Goal: Book appointment/travel/reservation

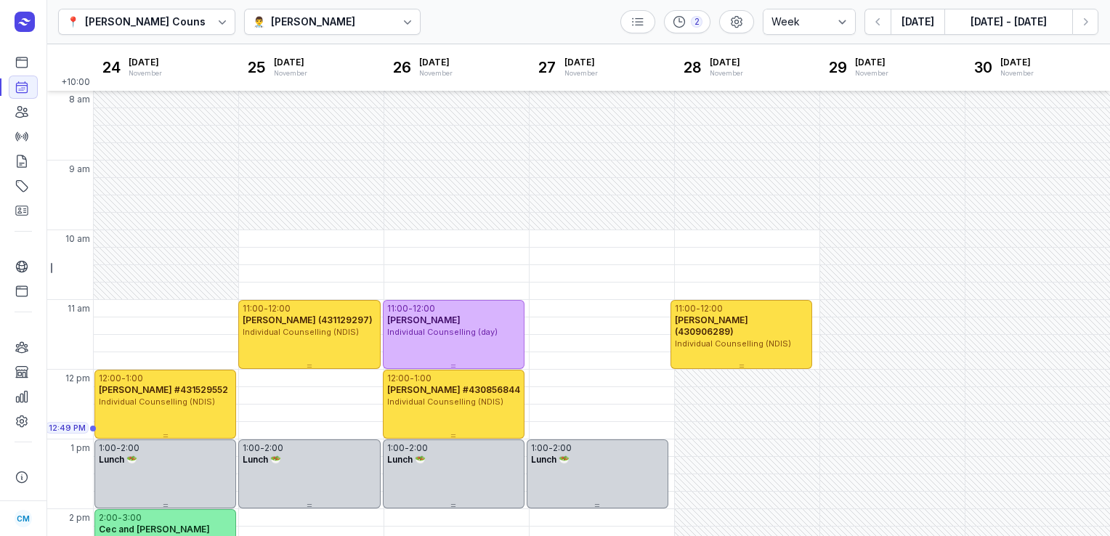
select select "week"
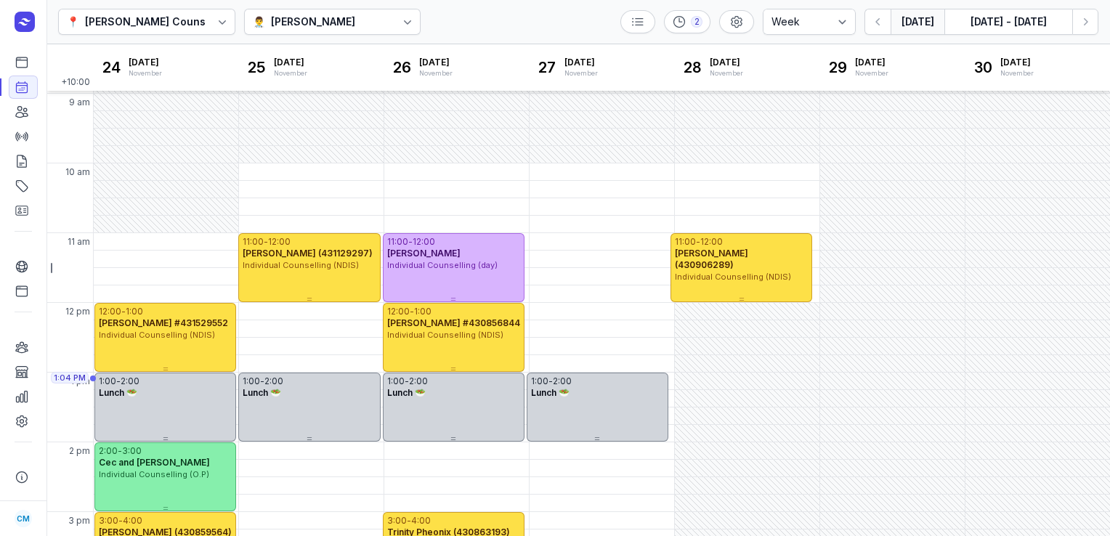
click at [926, 24] on button "[DATE]" at bounding box center [918, 22] width 54 height 26
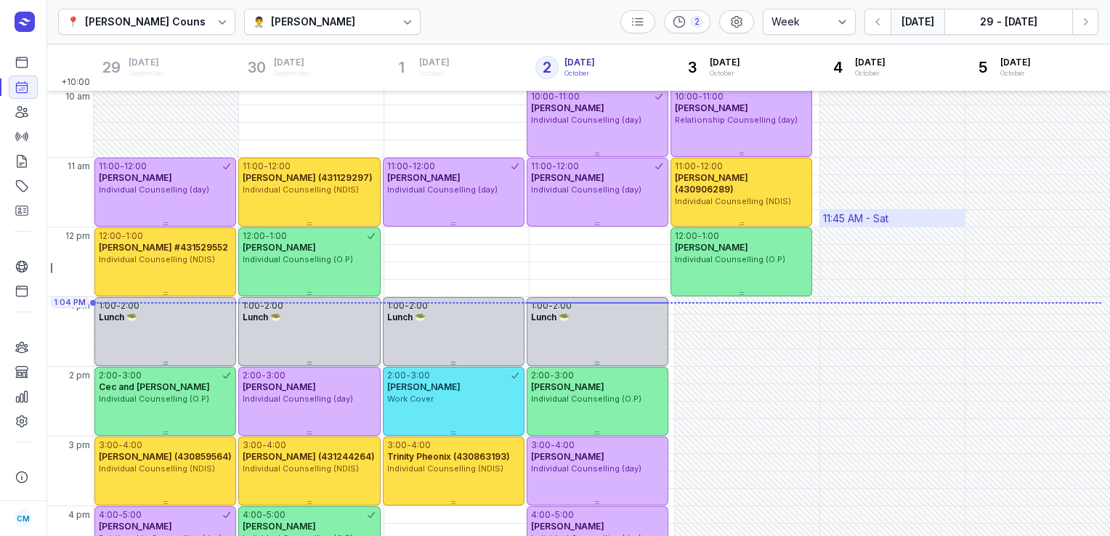
scroll to position [140, 0]
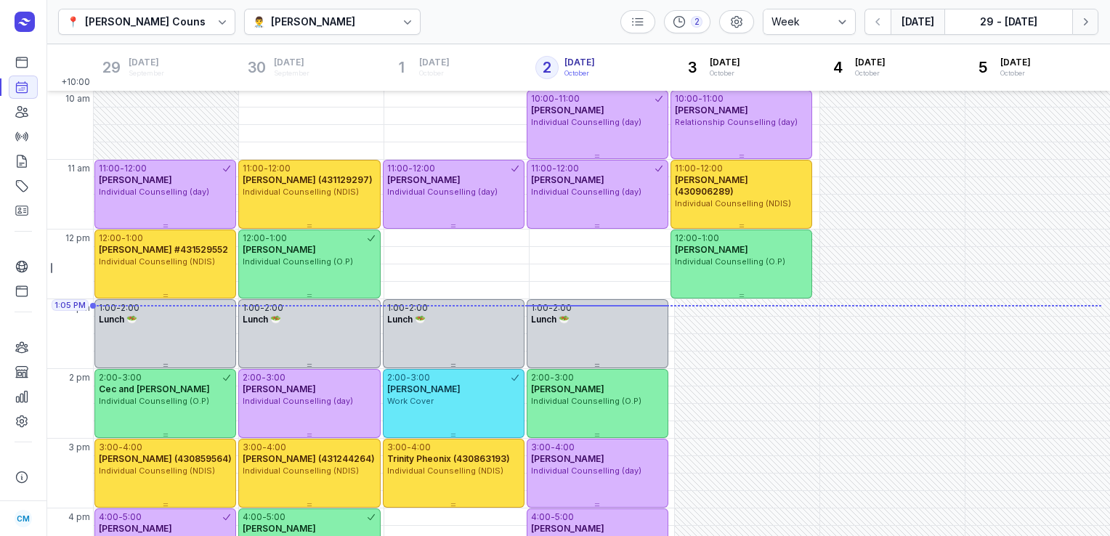
click at [1085, 30] on button "Next week" at bounding box center [1085, 22] width 26 height 26
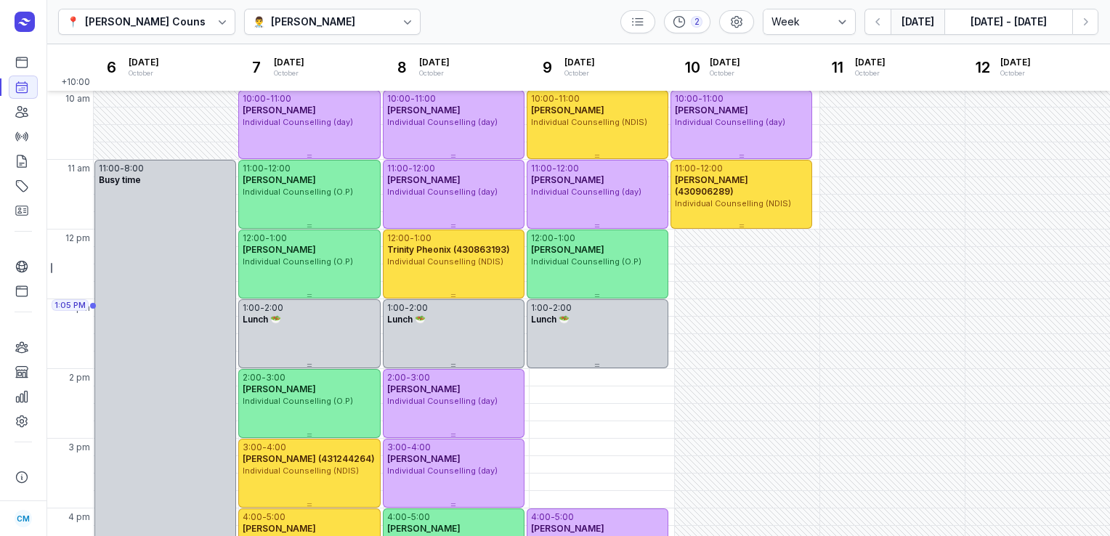
click at [928, 25] on button "[DATE]" at bounding box center [918, 22] width 54 height 26
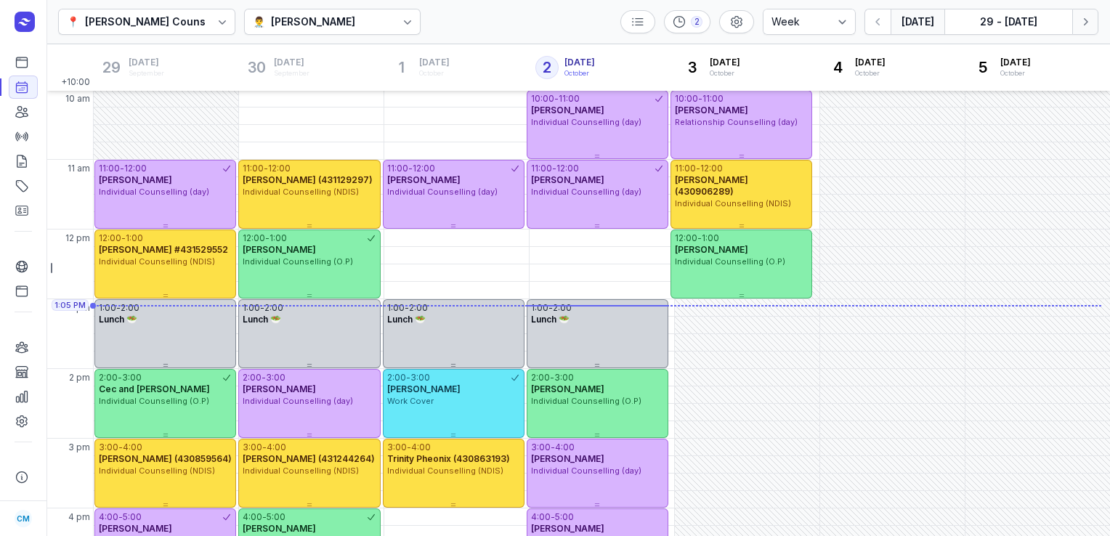
click at [1092, 27] on icon "button" at bounding box center [1085, 22] width 15 height 15
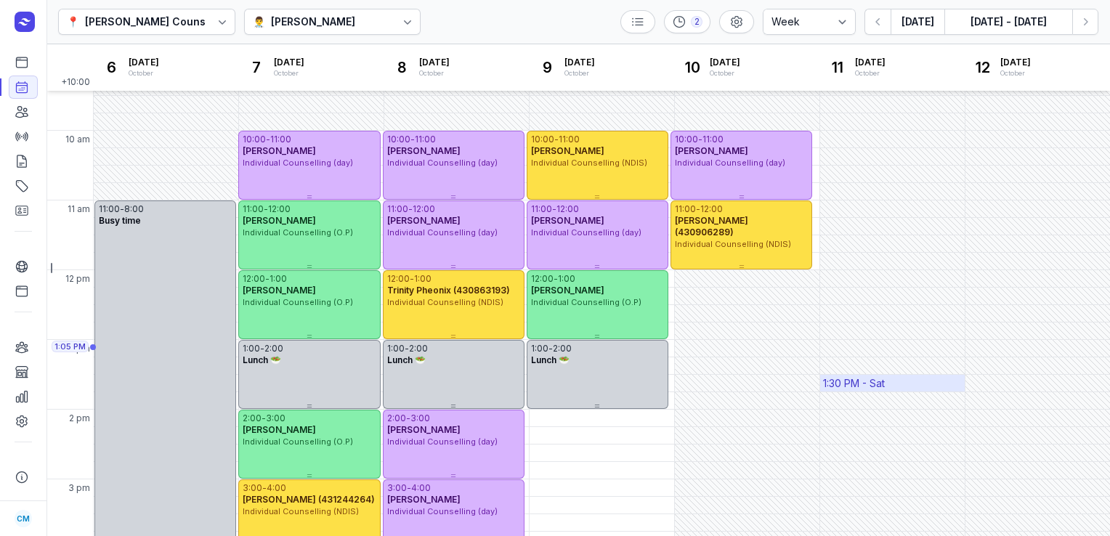
scroll to position [141, 0]
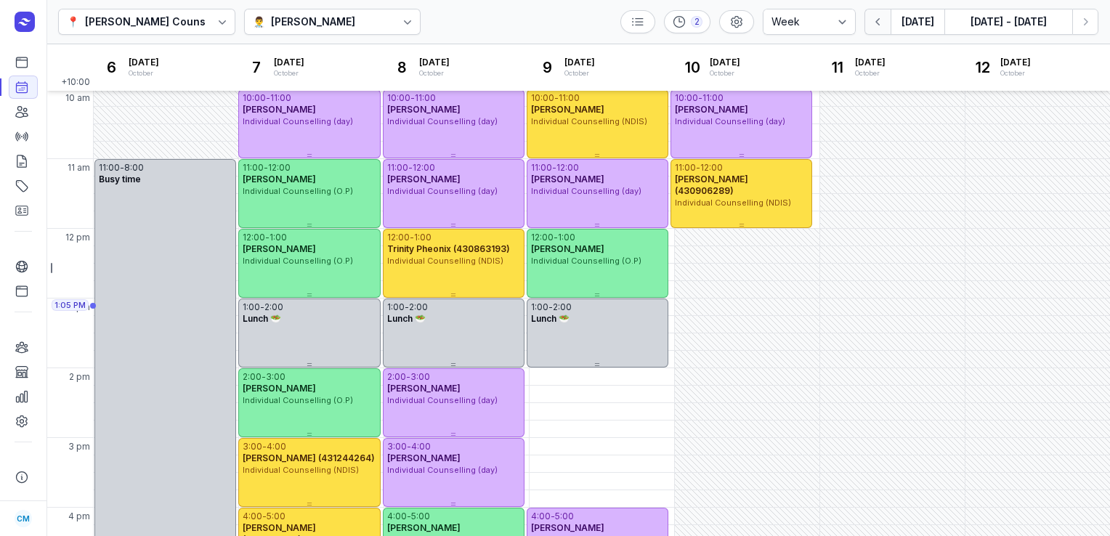
click at [884, 25] on icon "button" at bounding box center [878, 22] width 15 height 15
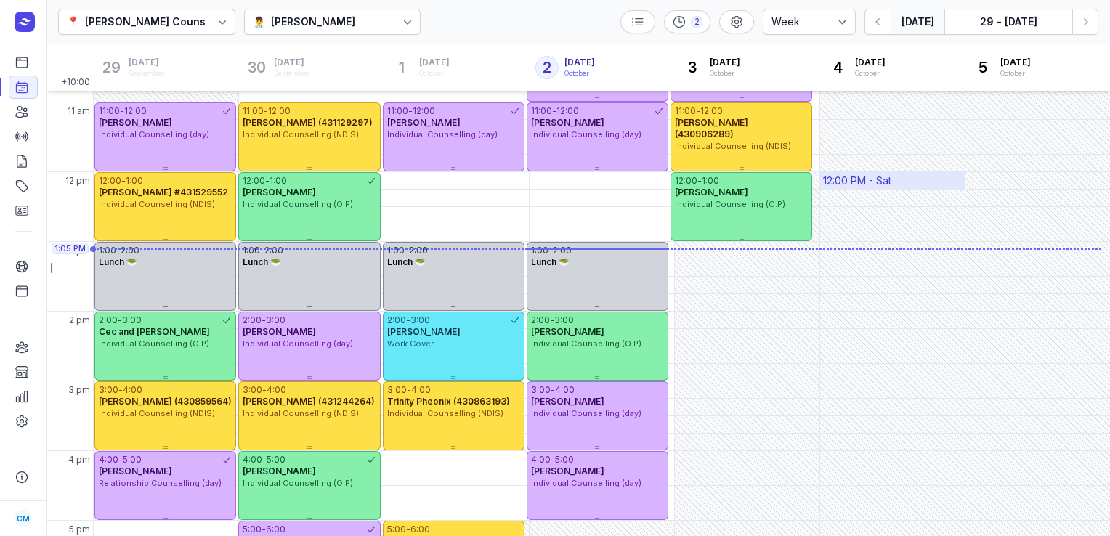
scroll to position [196, 0]
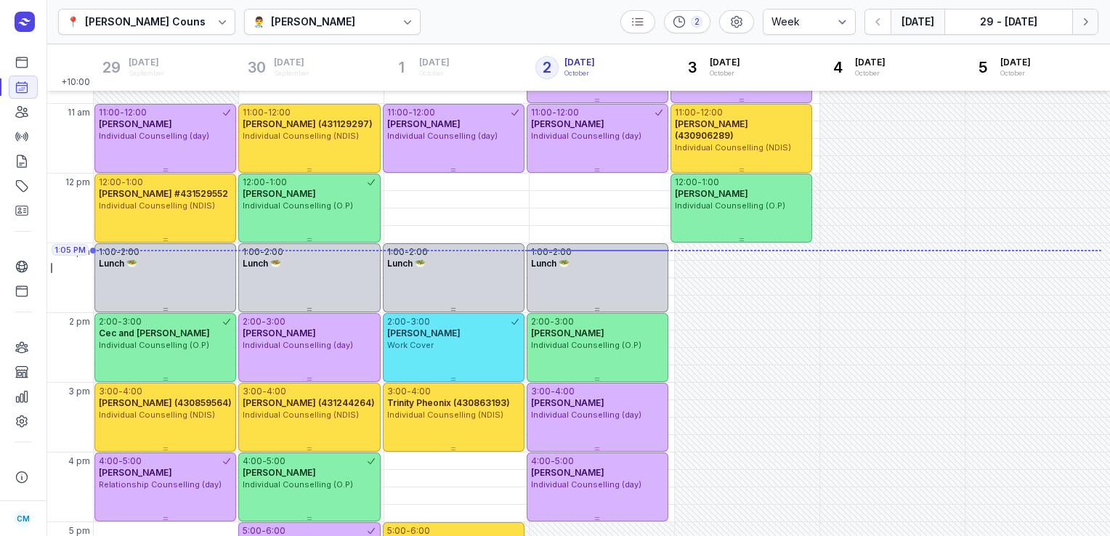
click at [1090, 29] on button "Next week" at bounding box center [1085, 22] width 26 height 26
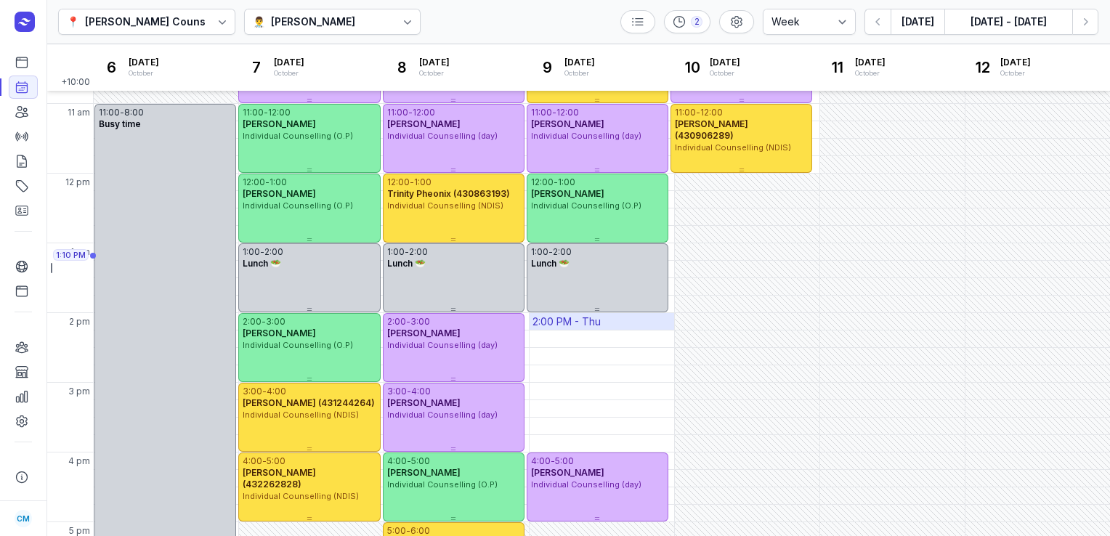
click at [604, 327] on div "2:00 PM - Thu" at bounding box center [602, 321] width 145 height 17
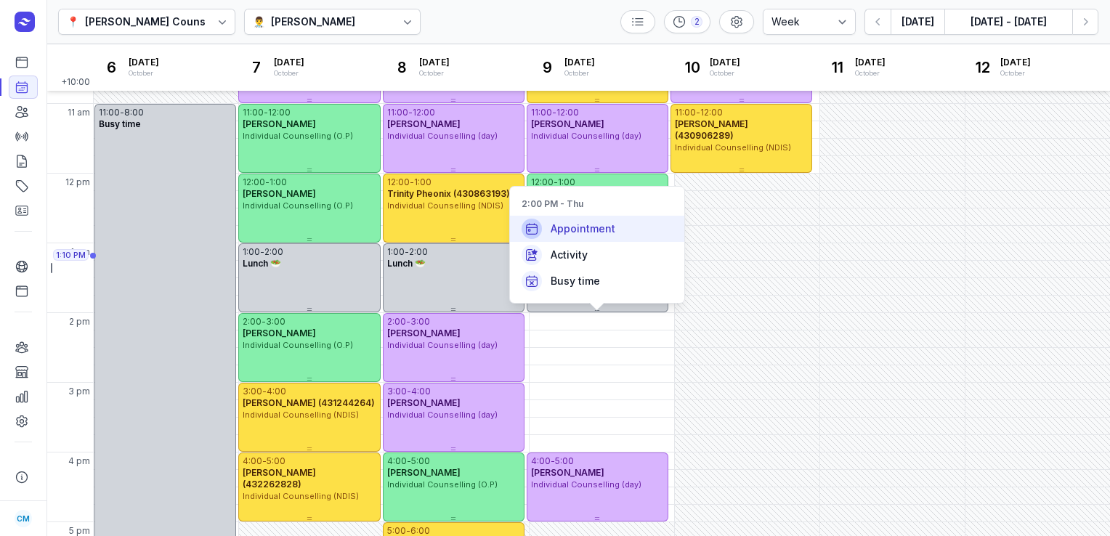
click at [609, 227] on span "Appointment" at bounding box center [583, 229] width 65 height 15
select select
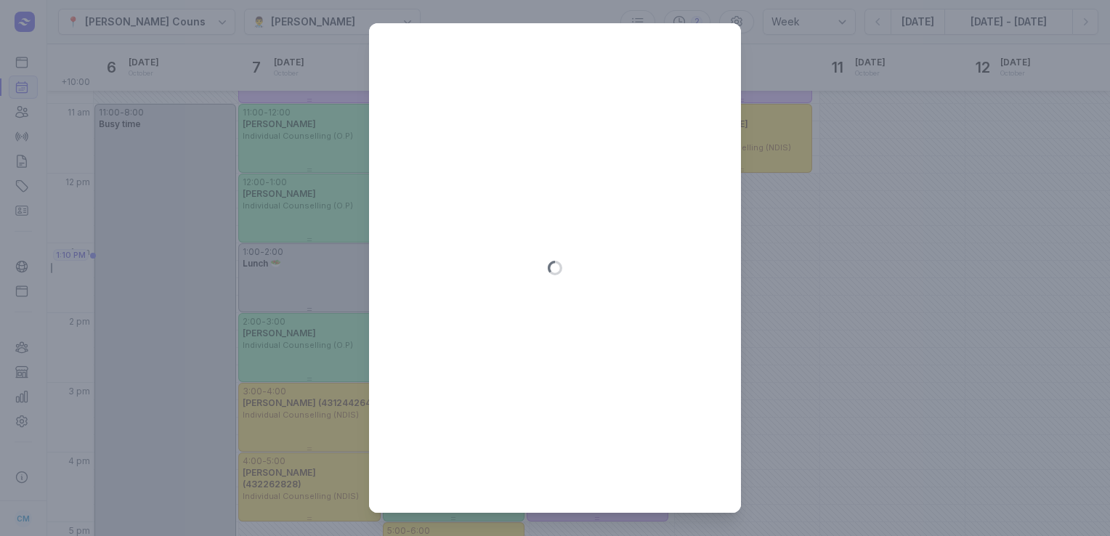
type input "[DATE]"
select select "14:00"
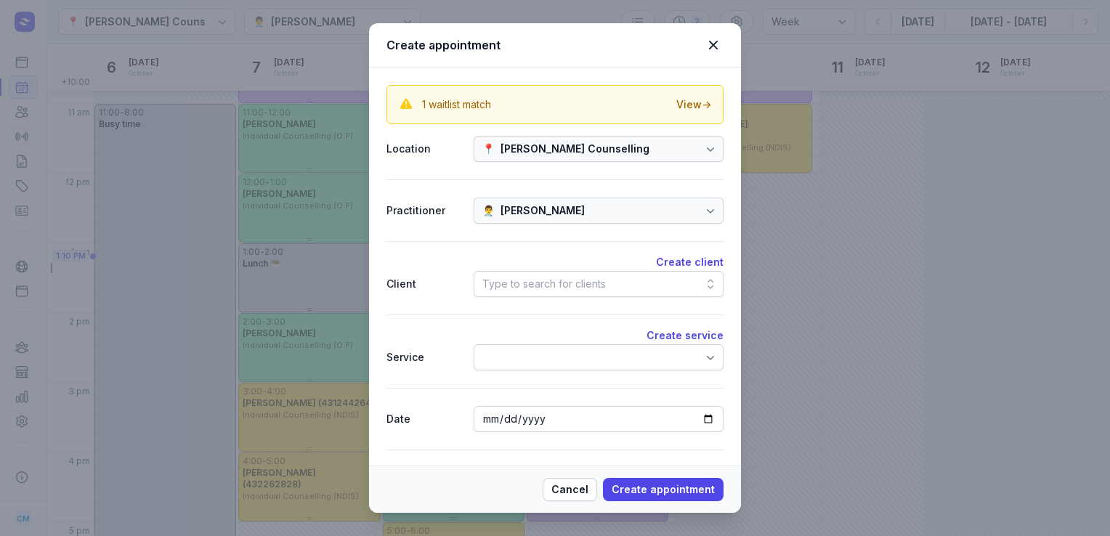
click at [538, 277] on div "Type to search for clients" at bounding box center [543, 283] width 123 height 17
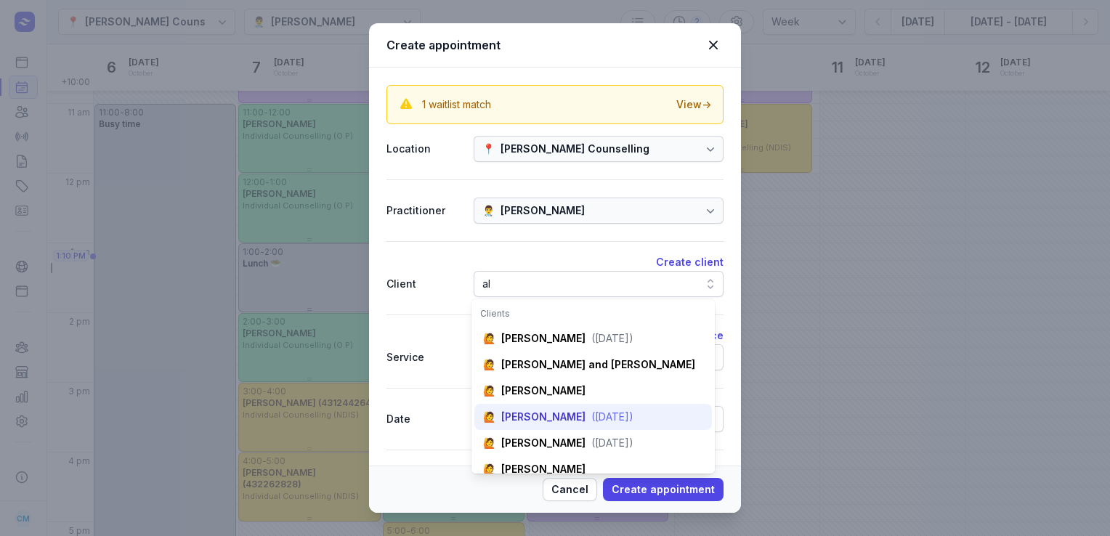
type input "al"
click at [539, 422] on div "[PERSON_NAME]" at bounding box center [543, 417] width 84 height 15
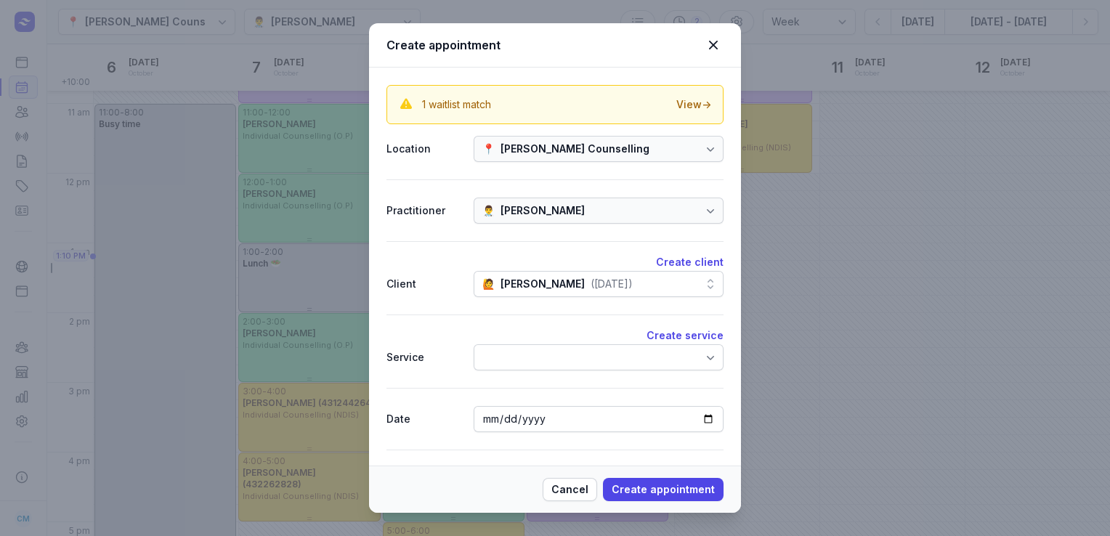
click at [541, 356] on div at bounding box center [599, 357] width 250 height 26
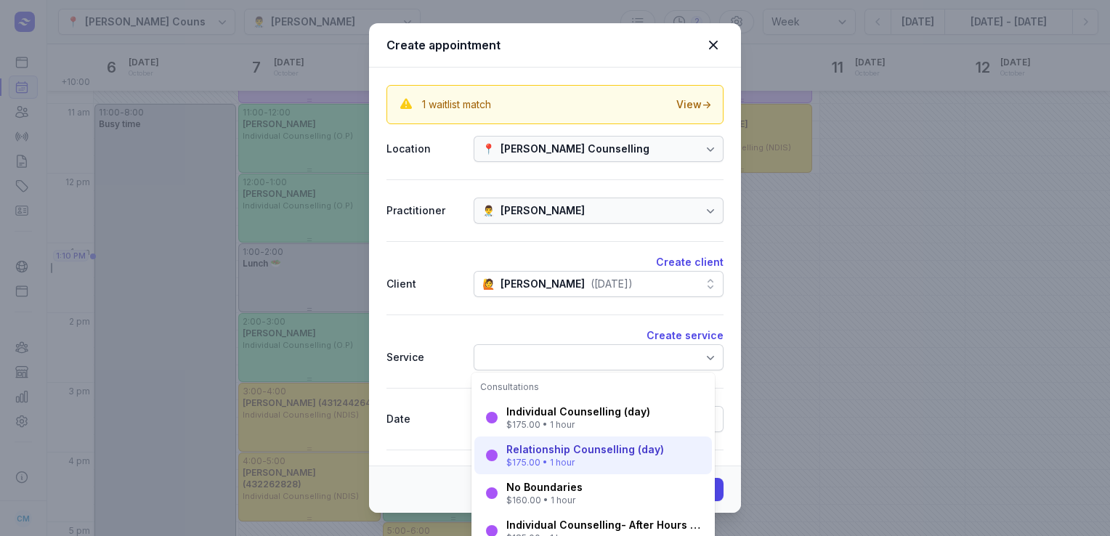
click at [541, 463] on div "$175.00 • 1 hour" at bounding box center [585, 463] width 158 height 12
select select "15:00"
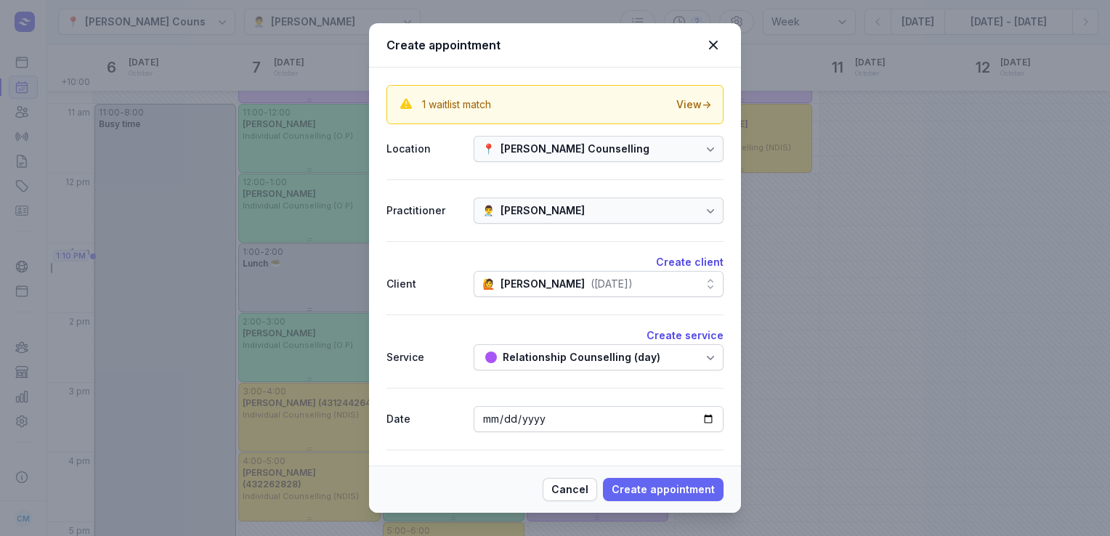
click at [692, 490] on span "Create appointment" at bounding box center [663, 489] width 103 height 17
select select
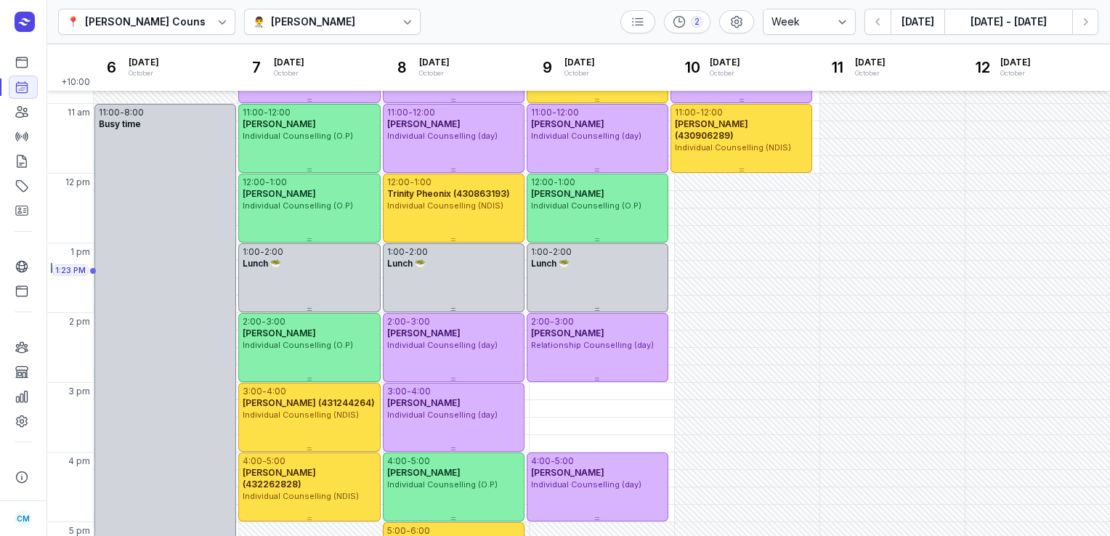
click at [288, 28] on div "[PERSON_NAME]" at bounding box center [313, 21] width 84 height 17
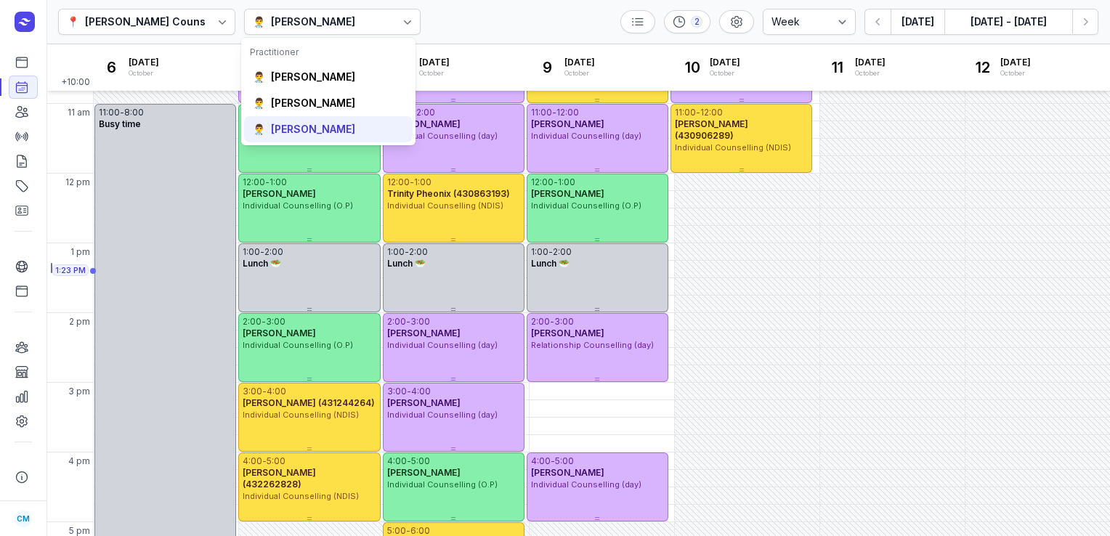
click at [296, 133] on div "[PERSON_NAME]" at bounding box center [313, 129] width 84 height 15
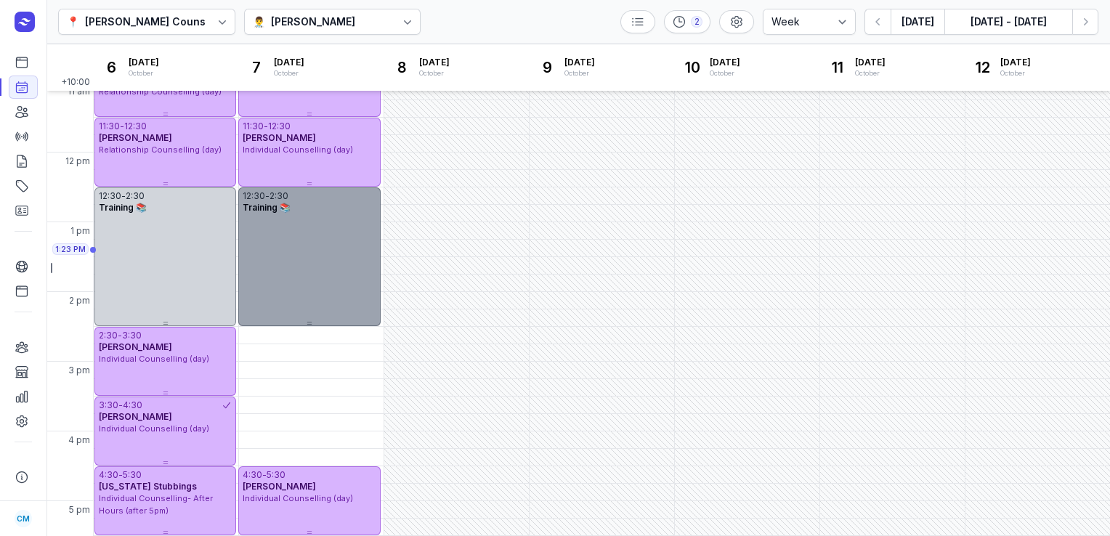
scroll to position [223, 0]
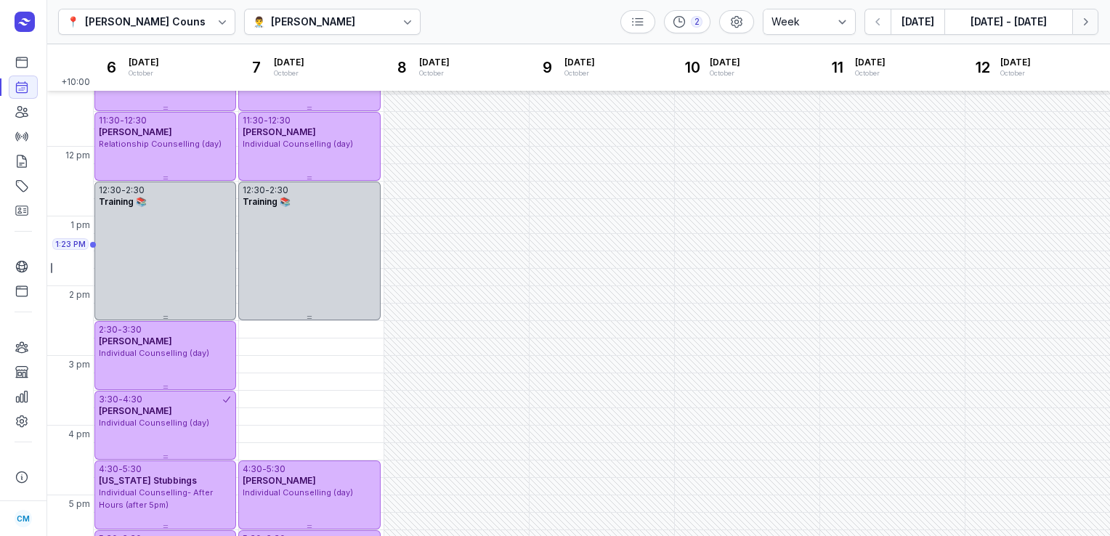
click at [1087, 28] on icon "button" at bounding box center [1085, 22] width 15 height 15
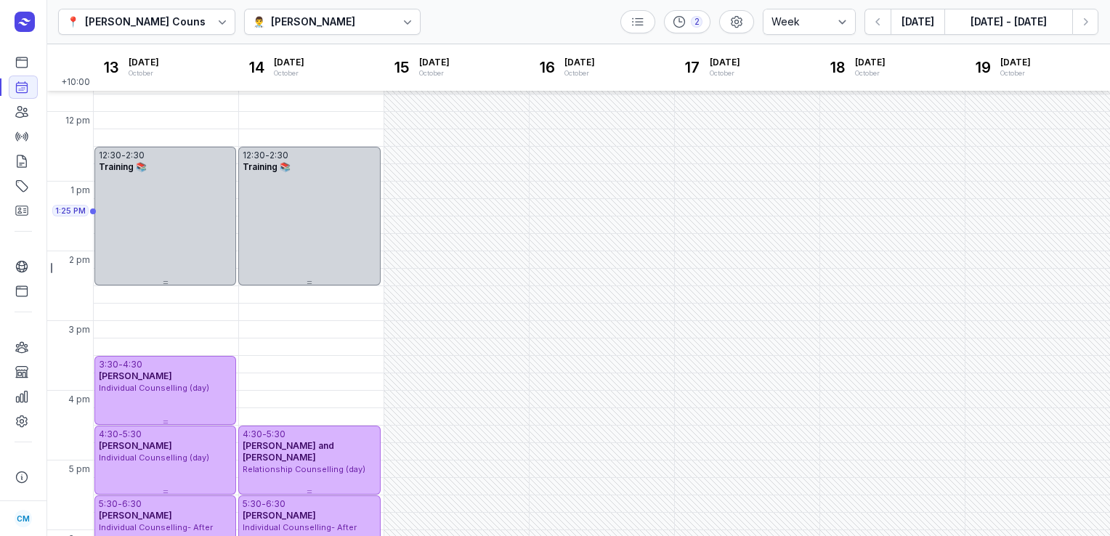
scroll to position [266, 0]
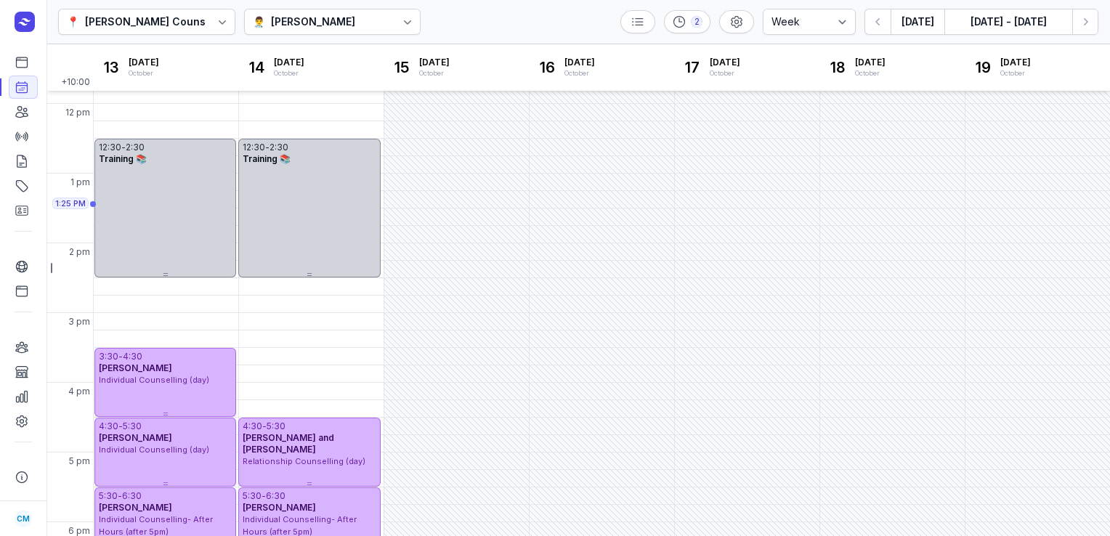
click at [373, 22] on div "👨‍⚕️ [PERSON_NAME]" at bounding box center [332, 22] width 177 height 26
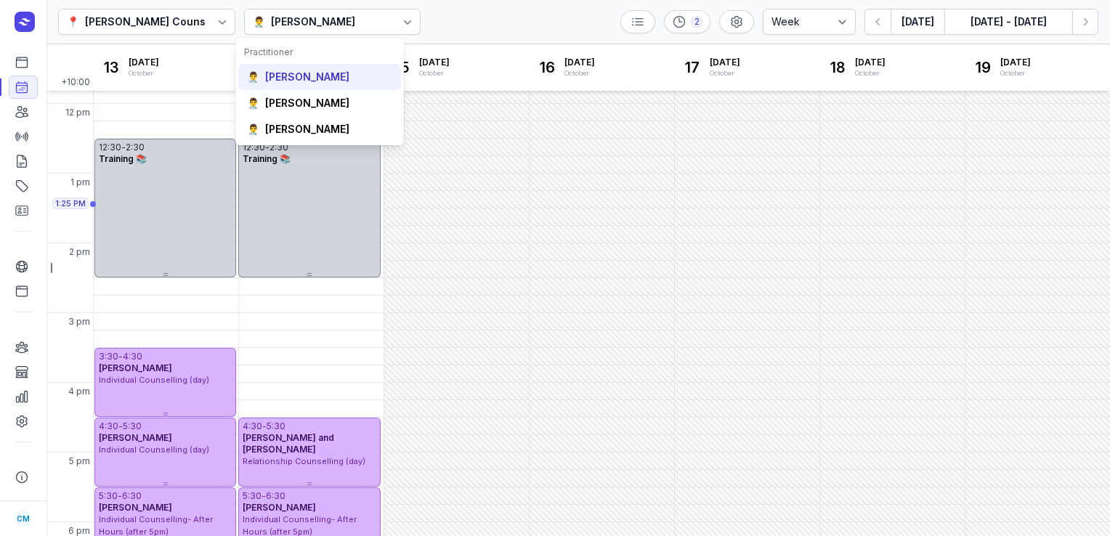
click at [307, 81] on div "[PERSON_NAME]" at bounding box center [307, 77] width 84 height 15
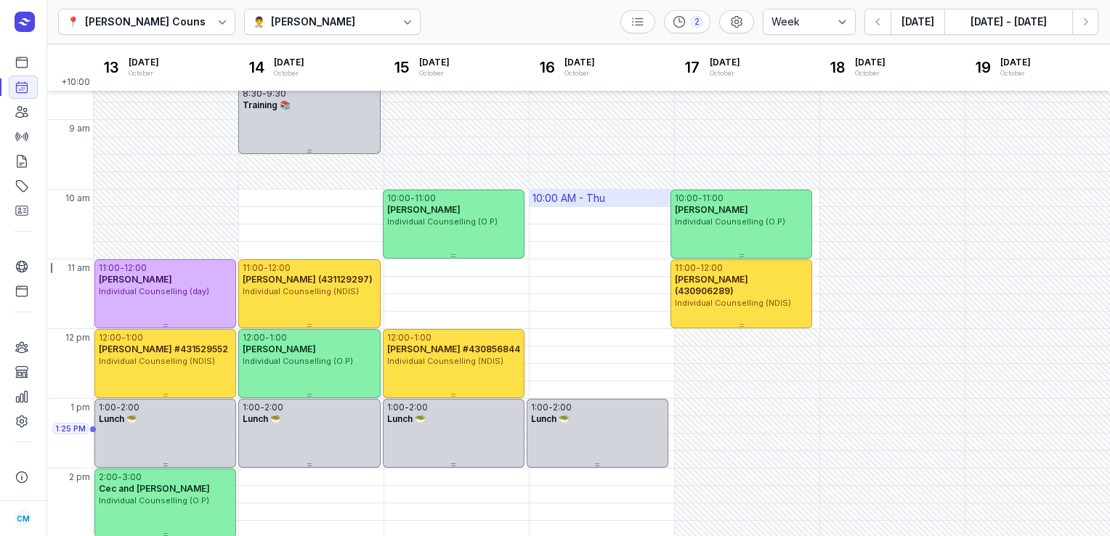
scroll to position [174, 0]
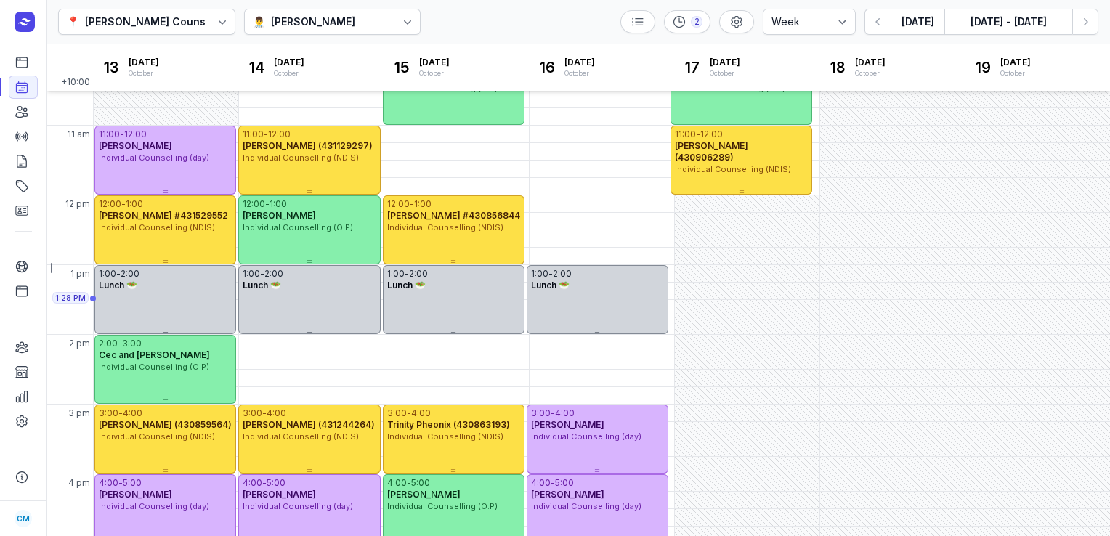
click at [337, 33] on div "👨‍⚕️ [PERSON_NAME]" at bounding box center [332, 22] width 177 height 26
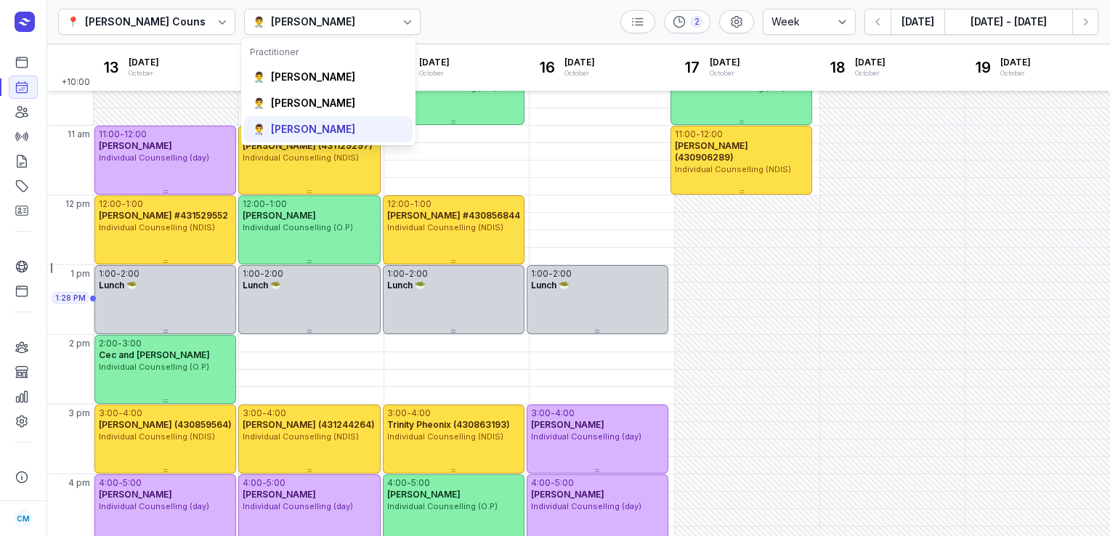
click at [300, 123] on div "[PERSON_NAME]" at bounding box center [313, 129] width 84 height 15
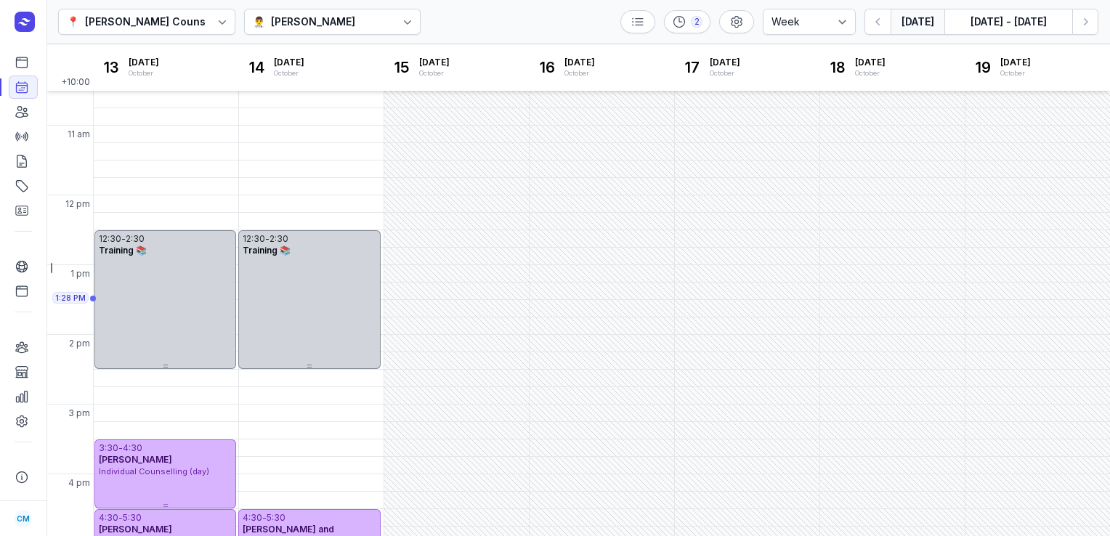
click at [914, 28] on button "[DATE]" at bounding box center [918, 22] width 54 height 26
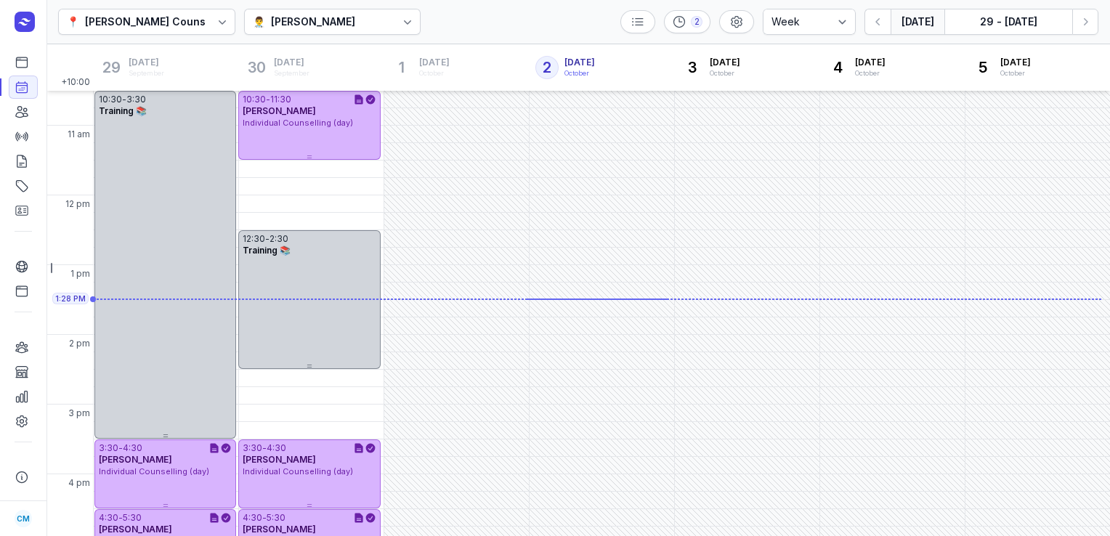
click at [909, 23] on button "[DATE]" at bounding box center [918, 22] width 54 height 26
click at [1100, 25] on div "📍 [PERSON_NAME] Counselling 👨‍⚕️ [PERSON_NAME] 2 Day 3 days Work week Week [DAT…" at bounding box center [578, 22] width 1064 height 44
click at [1095, 26] on button "Next week" at bounding box center [1085, 22] width 26 height 26
